Goal: Information Seeking & Learning: Learn about a topic

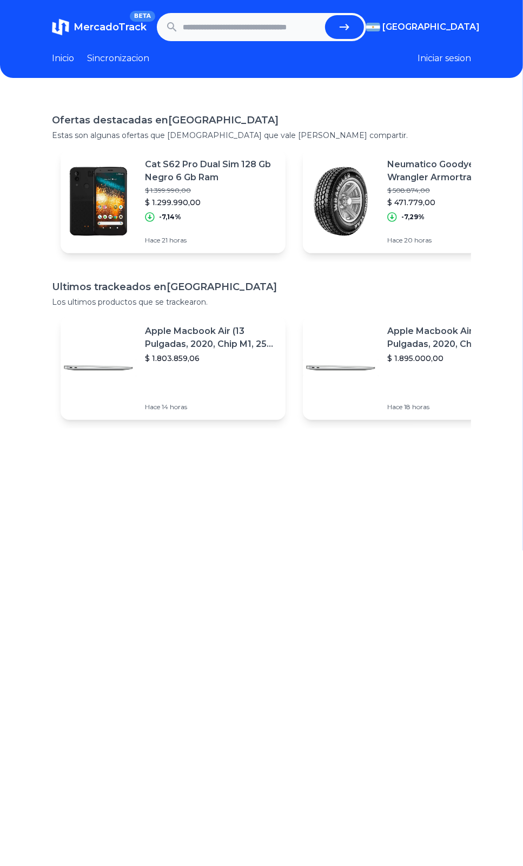
click at [236, 25] on input "text" at bounding box center [252, 27] width 139 height 24
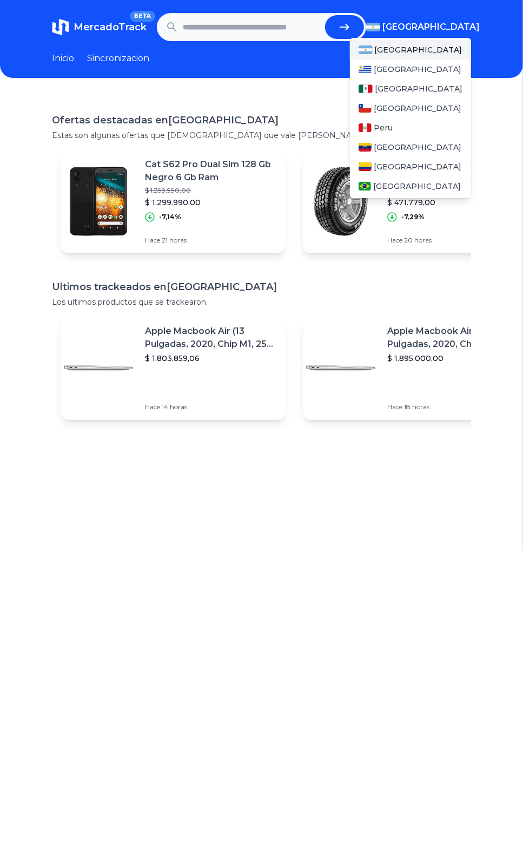
click at [477, 31] on span "[GEOGRAPHIC_DATA]" at bounding box center [431, 27] width 97 height 13
click at [400, 94] on span "[GEOGRAPHIC_DATA]" at bounding box center [419, 88] width 88 height 11
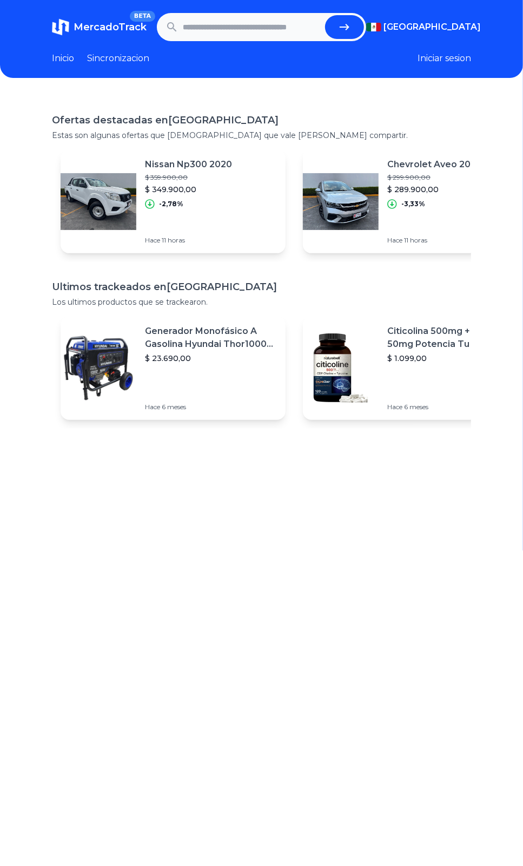
click at [247, 32] on input "text" at bounding box center [252, 27] width 139 height 24
type input "**********"
click at [325, 15] on button "submit" at bounding box center [344, 27] width 39 height 24
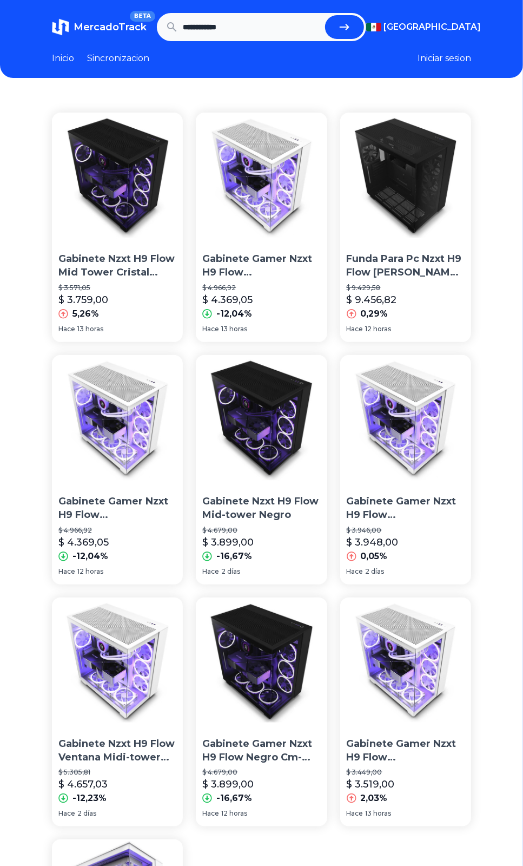
click at [273, 185] on img at bounding box center [261, 178] width 131 height 131
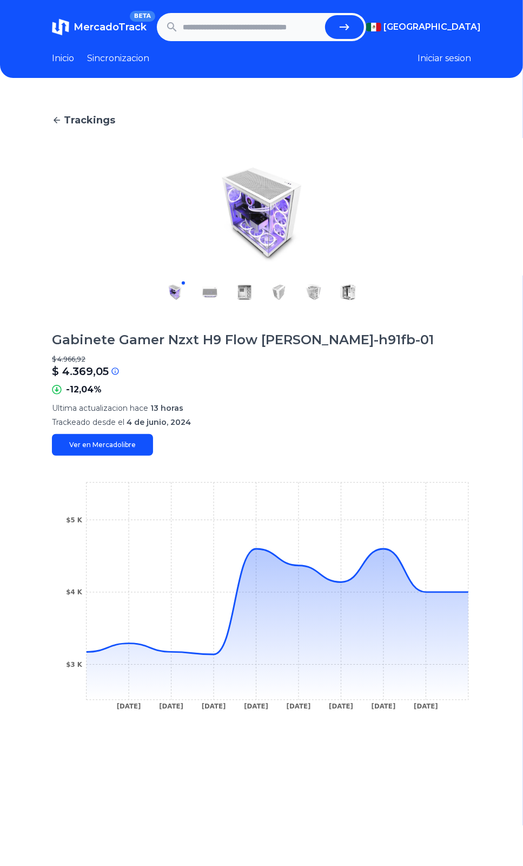
click at [205, 293] on img at bounding box center [209, 292] width 17 height 17
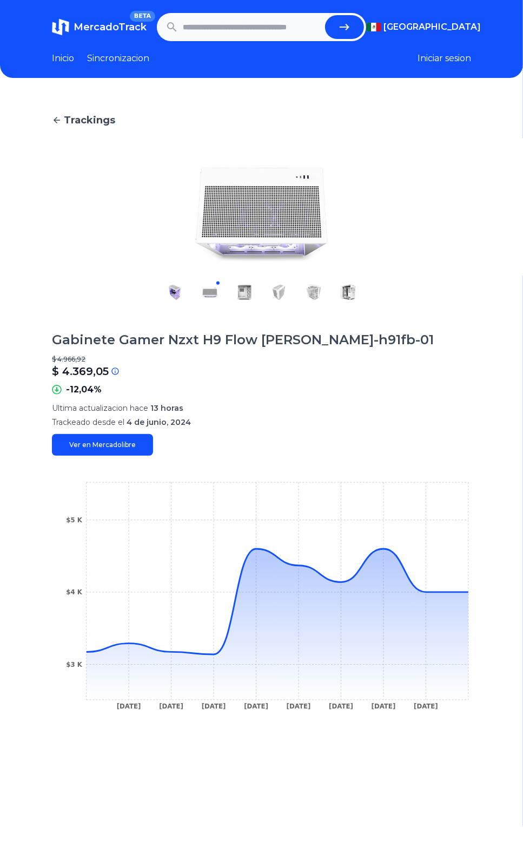
click at [257, 292] on div at bounding box center [262, 292] width 208 height 35
click at [253, 292] on img at bounding box center [244, 292] width 17 height 17
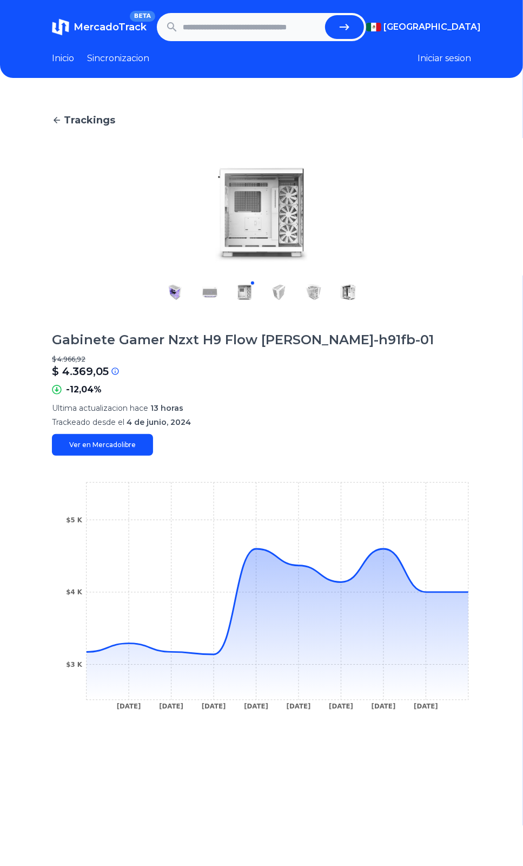
click at [288, 291] on img at bounding box center [279, 292] width 17 height 17
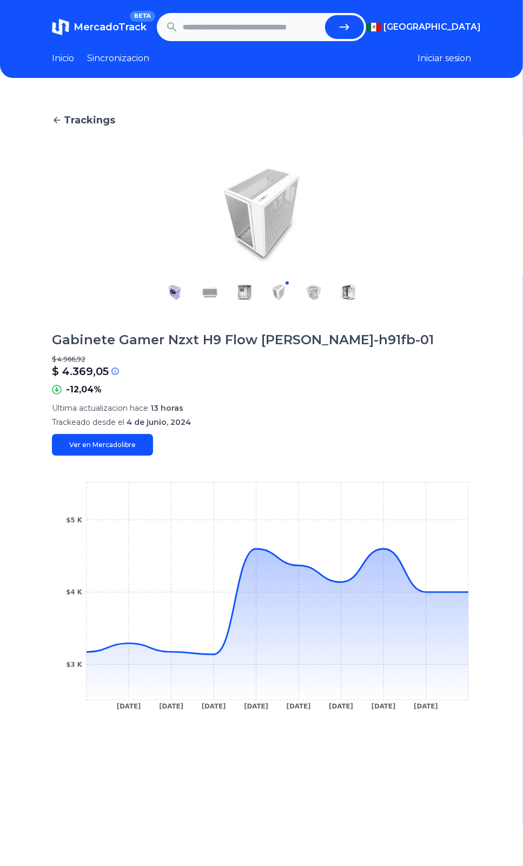
click at [298, 290] on div at bounding box center [262, 292] width 208 height 35
click at [310, 293] on div at bounding box center [262, 292] width 208 height 35
click at [347, 300] on button at bounding box center [348, 292] width 17 height 17
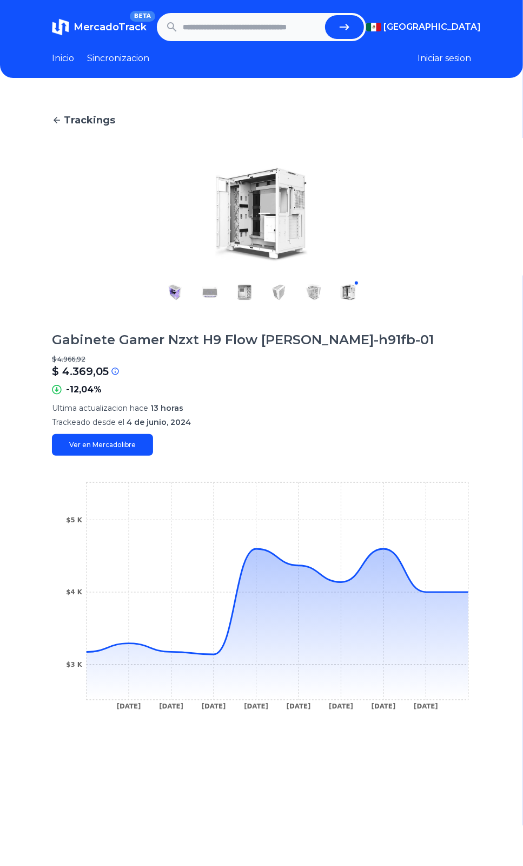
click at [343, 294] on div at bounding box center [262, 292] width 208 height 35
click at [319, 285] on img at bounding box center [313, 292] width 17 height 17
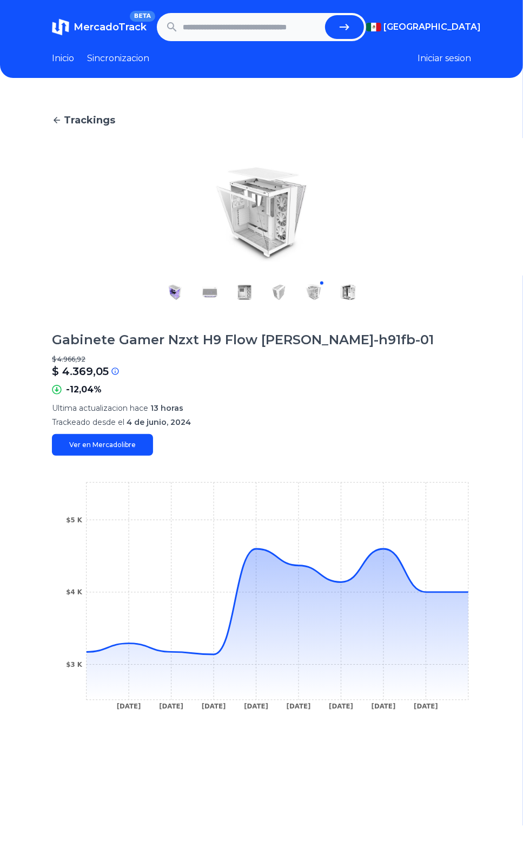
click at [273, 287] on div at bounding box center [262, 292] width 208 height 35
